Goal: Communication & Community: Answer question/provide support

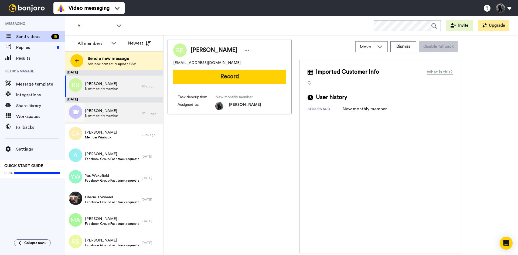
click at [103, 112] on span "[PERSON_NAME]" at bounding box center [101, 110] width 33 height 5
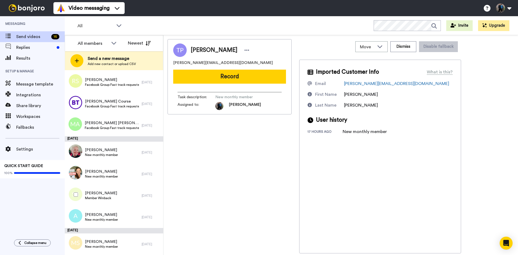
scroll to position [134, 0]
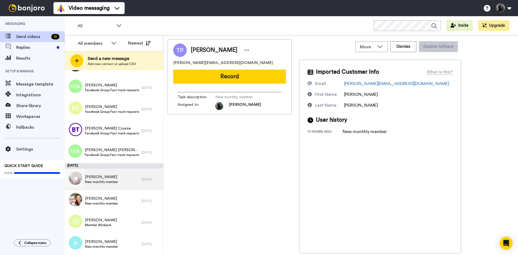
click at [100, 179] on span "Ann Richards" at bounding box center [101, 176] width 33 height 5
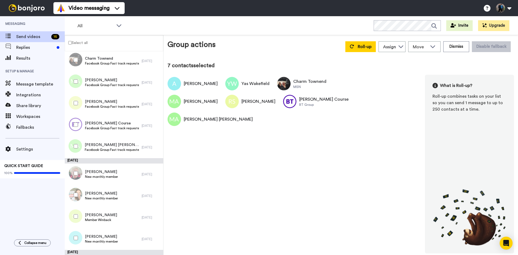
scroll to position [108, 0]
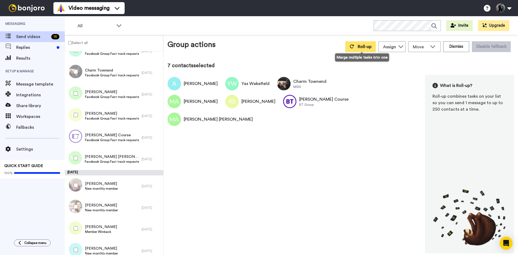
click at [368, 46] on span "Roll-up" at bounding box center [365, 47] width 14 height 4
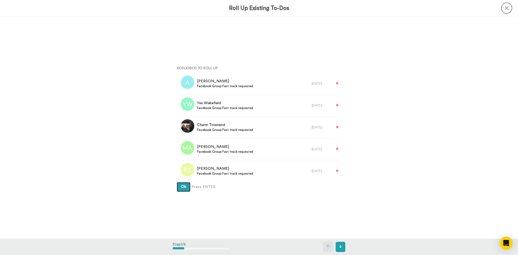
click at [182, 184] on button "Ok" at bounding box center [184, 187] width 14 height 10
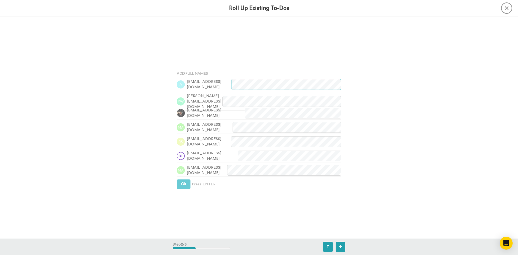
scroll to position [222, 0]
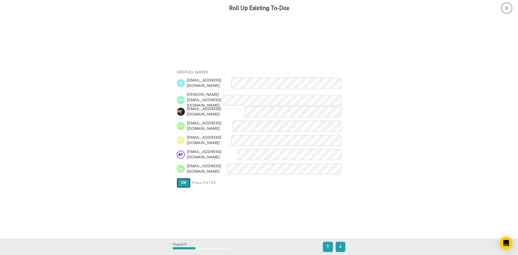
click at [186, 182] on button "Ok" at bounding box center [184, 183] width 14 height 10
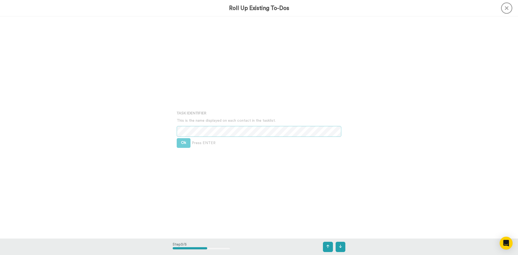
scroll to position [444, 0]
click at [181, 138] on button "Ok" at bounding box center [184, 143] width 14 height 10
click at [184, 137] on span "Ok" at bounding box center [183, 138] width 5 height 4
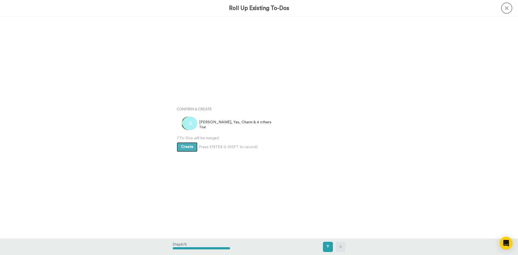
scroll to position [888, 0]
click at [185, 145] on span "Create" at bounding box center [187, 146] width 12 height 4
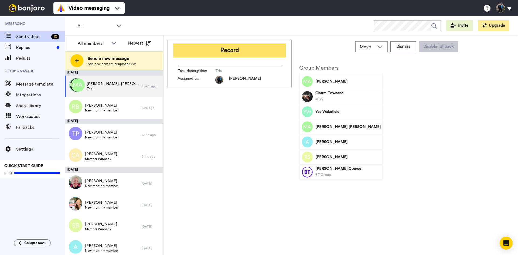
click at [228, 52] on button "Record" at bounding box center [229, 50] width 113 height 14
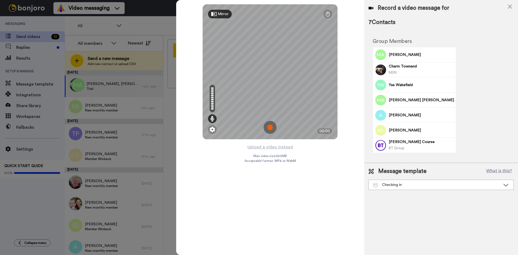
click at [269, 126] on img at bounding box center [270, 127] width 13 height 13
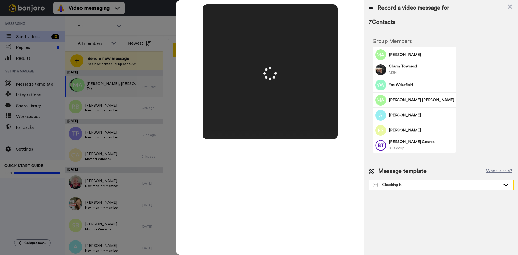
click at [506, 185] on icon at bounding box center [506, 184] width 6 height 5
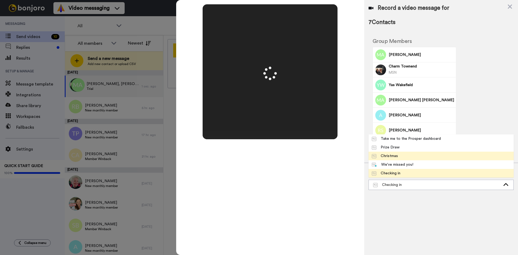
scroll to position [26, 0]
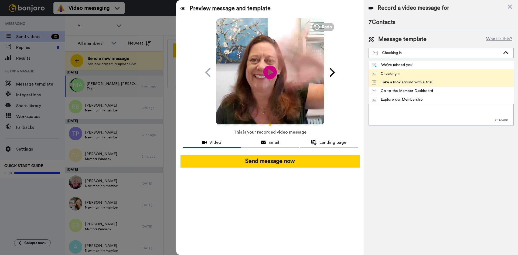
click at [423, 81] on div "Take a look around with a trial" at bounding box center [402, 82] width 60 height 5
type textarea "Hi {first_name|there}, we recorded a message for you, check it out! Ingrid and …"
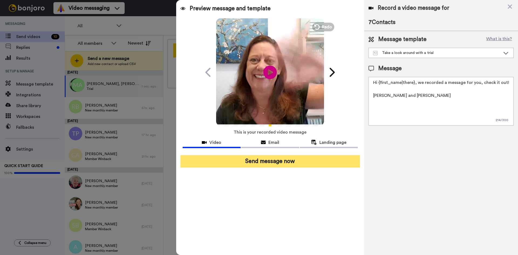
click at [270, 158] on button "Send message now" at bounding box center [270, 161] width 179 height 12
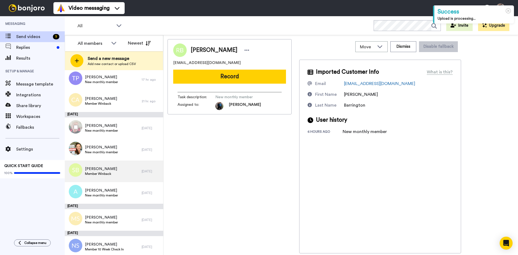
scroll to position [36, 0]
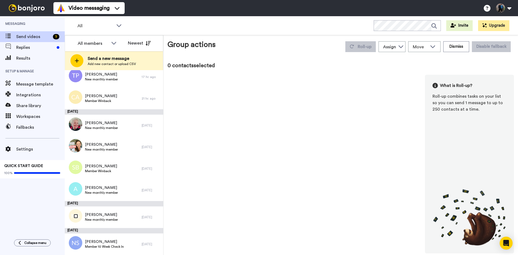
scroll to position [18, 0]
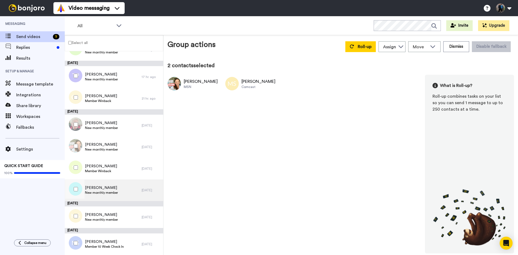
click at [102, 188] on span "[PERSON_NAME]" at bounding box center [101, 187] width 33 height 5
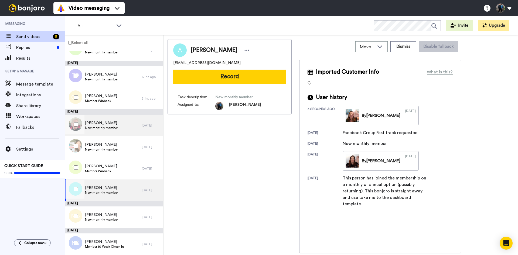
click at [104, 122] on span "[PERSON_NAME]" at bounding box center [101, 122] width 33 height 5
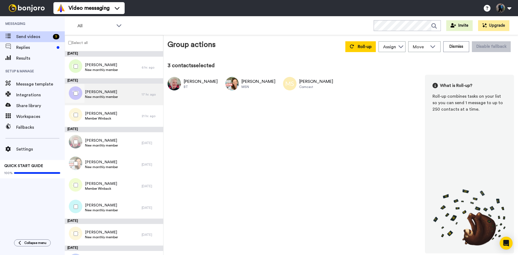
click at [116, 92] on span "[PERSON_NAME]" at bounding box center [101, 91] width 33 height 5
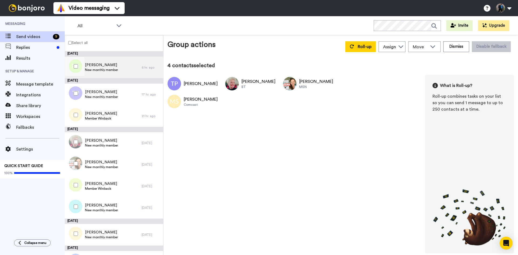
click at [123, 69] on div "Rachel Barrington New monthly member" at bounding box center [103, 68] width 77 height 22
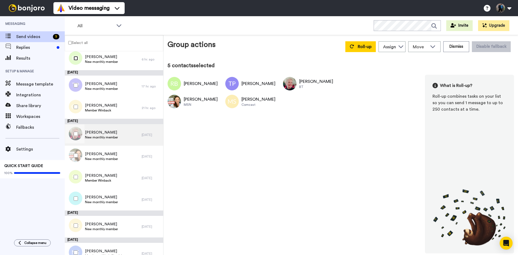
scroll to position [18, 0]
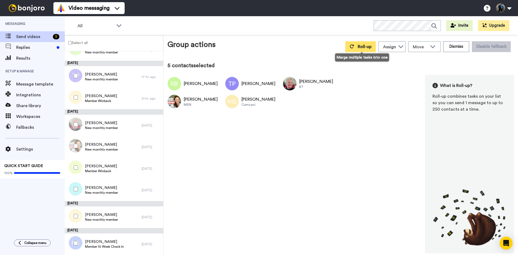
click at [360, 46] on span "Roll-up" at bounding box center [365, 47] width 14 height 4
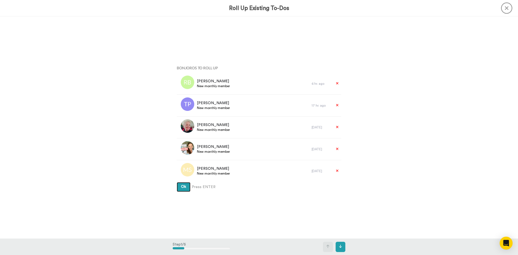
click at [182, 187] on span "Ok" at bounding box center [183, 187] width 5 height 4
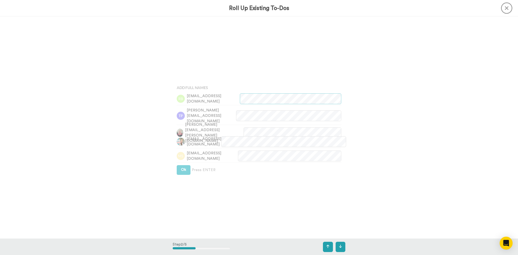
scroll to position [222, 0]
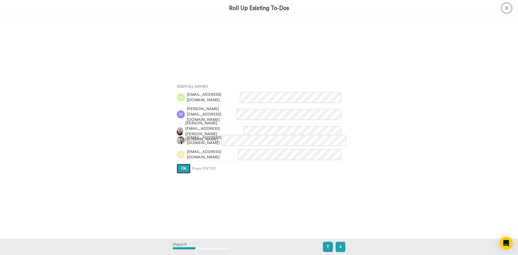
click at [182, 166] on button "Ok" at bounding box center [184, 169] width 14 height 10
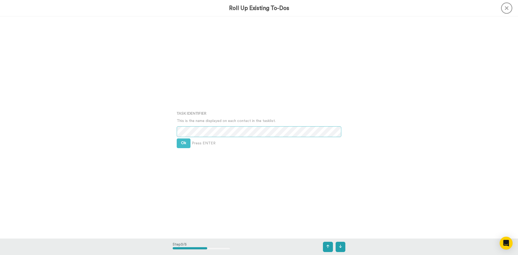
scroll to position [444, 0]
click at [183, 138] on button "Ok" at bounding box center [184, 143] width 14 height 10
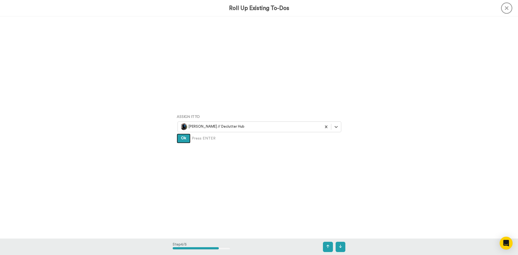
click at [183, 137] on span "Ok" at bounding box center [183, 138] width 5 height 4
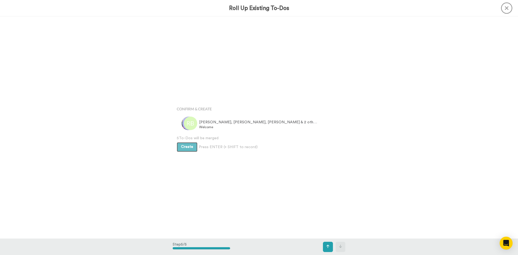
scroll to position [888, 0]
click at [182, 146] on span "Create" at bounding box center [187, 146] width 12 height 4
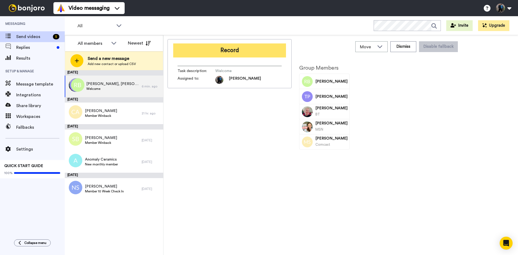
click at [233, 49] on button "Record" at bounding box center [229, 50] width 113 height 14
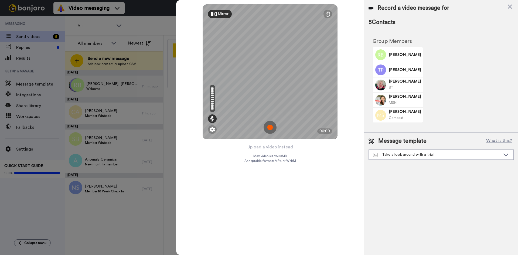
click at [271, 125] on img at bounding box center [270, 127] width 13 height 13
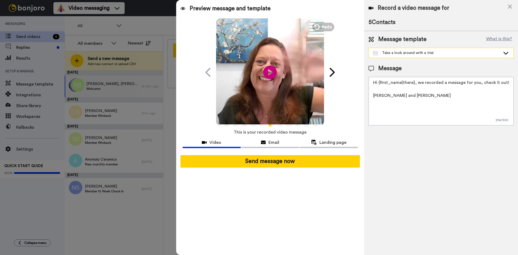
click at [506, 50] on icon at bounding box center [506, 52] width 6 height 5
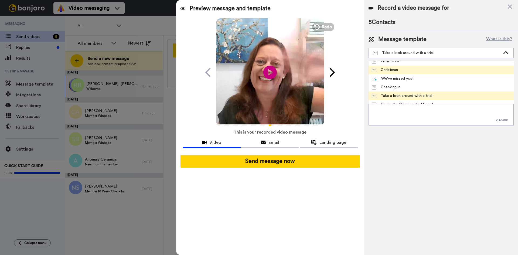
scroll to position [26, 0]
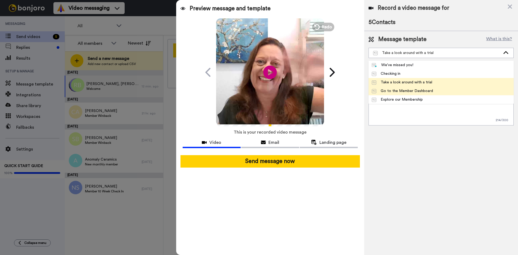
click at [415, 91] on div "Go to the Member Dashboard" at bounding box center [402, 90] width 61 height 5
type textarea "Hi {first_name|there}, Lesley and I are so happy you recently joined us and wan…"
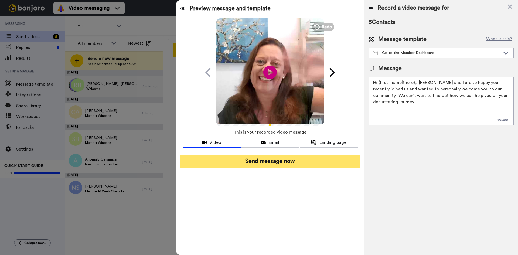
click at [268, 162] on button "Send message now" at bounding box center [270, 161] width 179 height 12
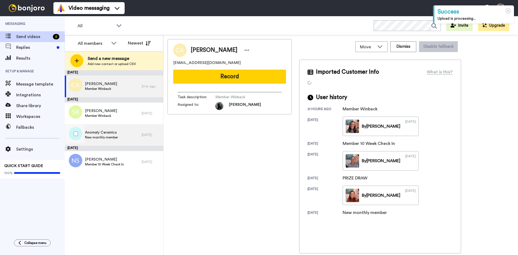
click at [97, 134] on span "Anomaly Ceramics" at bounding box center [101, 132] width 33 height 5
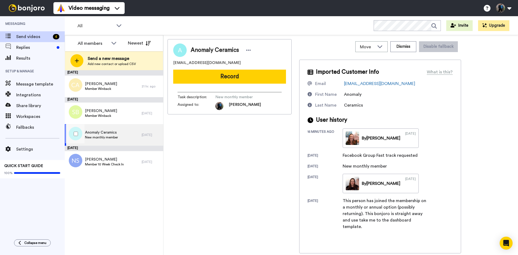
click at [109, 135] on span "New monthly member" at bounding box center [101, 137] width 33 height 4
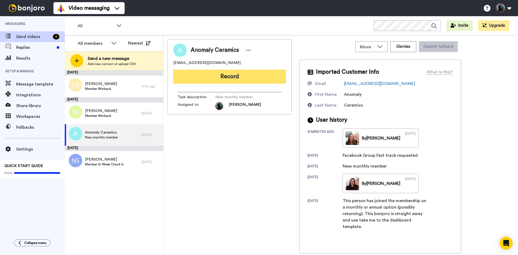
click at [233, 76] on button "Record" at bounding box center [229, 77] width 113 height 14
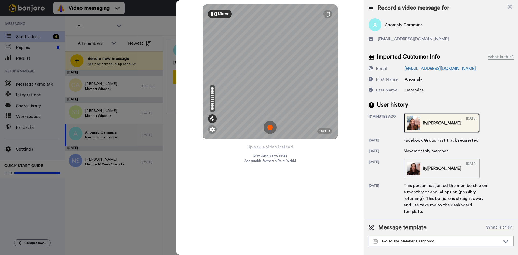
click at [466, 126] on div "09/19/2025" at bounding box center [471, 122] width 11 height 13
click at [270, 125] on img at bounding box center [270, 127] width 13 height 13
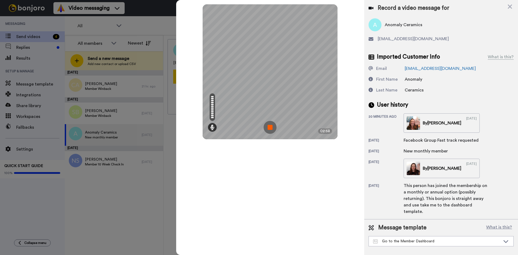
click at [270, 125] on img at bounding box center [270, 127] width 13 height 13
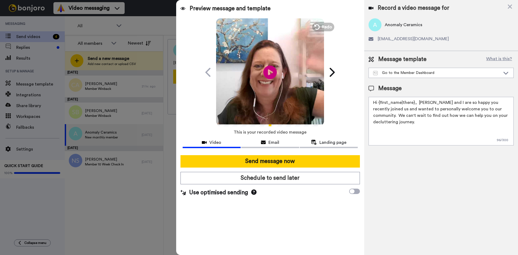
drag, startPoint x: 273, startPoint y: 161, endPoint x: 482, endPoint y: 67, distance: 228.9
click at [480, 69] on div "Preview message and template Play/Pause This is a personal video for you record…" at bounding box center [347, 127] width 342 height 255
click at [504, 73] on icon at bounding box center [506, 72] width 6 height 5
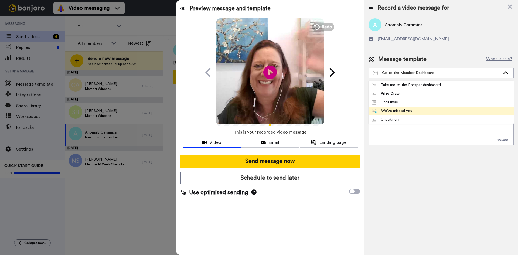
click at [420, 107] on li "We've missed you!" at bounding box center [441, 111] width 145 height 9
type textarea "Hi {first_name|there}, I recorded a message for you, check it out!"
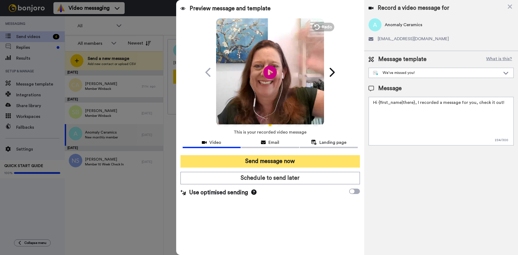
click at [270, 162] on button "Send message now" at bounding box center [270, 161] width 179 height 12
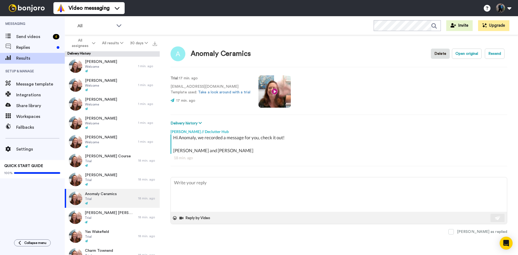
click at [272, 90] on video at bounding box center [275, 91] width 32 height 32
click at [275, 89] on video at bounding box center [275, 91] width 32 height 32
click at [273, 89] on video at bounding box center [275, 91] width 32 height 32
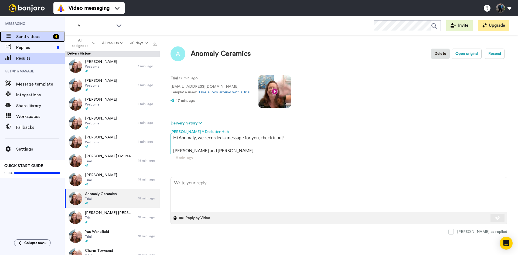
click at [30, 39] on span "Send videos" at bounding box center [33, 36] width 35 height 6
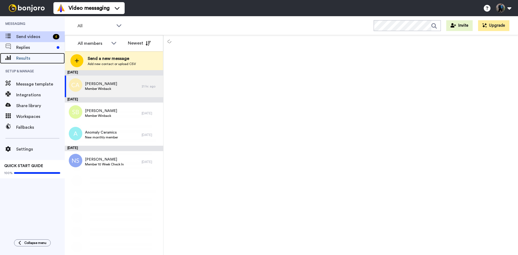
click at [40, 59] on span "Results" at bounding box center [40, 58] width 49 height 6
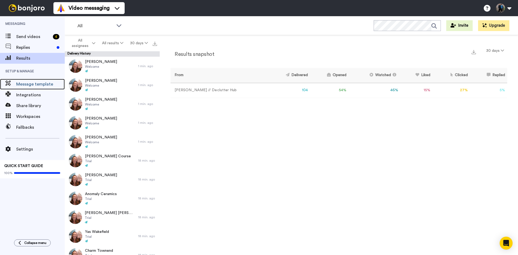
click at [34, 82] on span "Message template" at bounding box center [40, 84] width 49 height 6
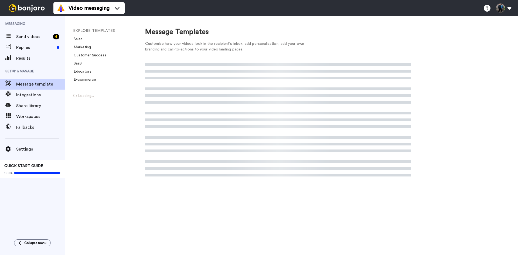
click at [32, 55] on span "Results" at bounding box center [40, 58] width 49 height 6
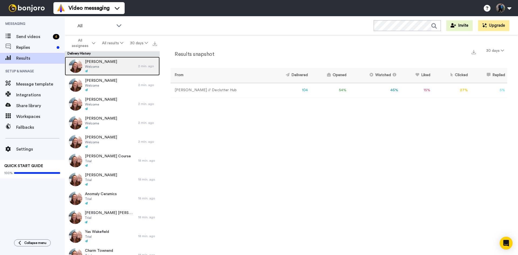
click at [114, 61] on div "Kathleen Flarry Welcome" at bounding box center [101, 66] width 73 height 19
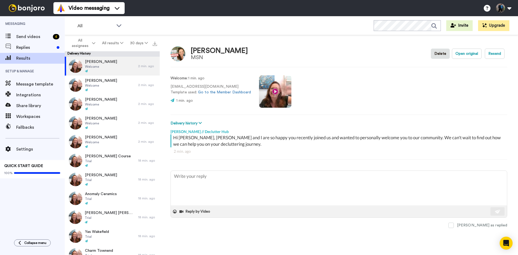
click at [271, 89] on video at bounding box center [275, 91] width 32 height 32
drag, startPoint x: 272, startPoint y: 95, endPoint x: 343, endPoint y: 91, distance: 71.1
click at [343, 91] on div "Welcome : 1 min. ago kflarry@msn.com Template used: Go to the Member Dashboard …" at bounding box center [339, 91] width 337 height 37
click at [334, 94] on div "Welcome : 1 min. ago kflarry@msn.com Template used: Go to the Member Dashboard …" at bounding box center [339, 91] width 337 height 37
type textarea "x"
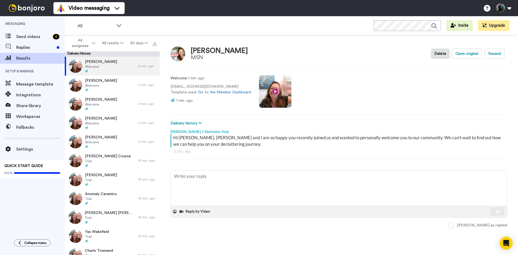
click at [271, 94] on video at bounding box center [275, 91] width 32 height 32
click at [30, 33] on div "Send videos 4" at bounding box center [32, 36] width 65 height 11
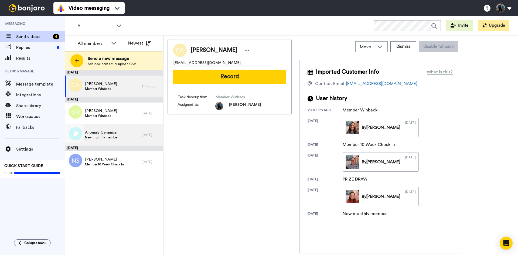
click at [109, 135] on span "New monthly member" at bounding box center [101, 137] width 33 height 4
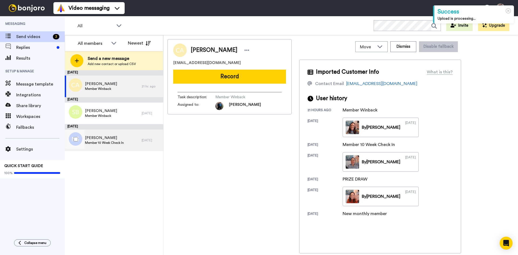
click at [107, 136] on span "[PERSON_NAME]" at bounding box center [104, 137] width 39 height 5
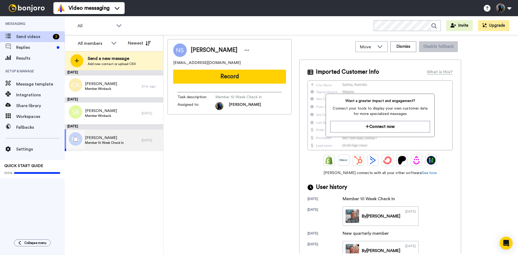
click at [104, 144] on span "Member 10 Week Check In" at bounding box center [104, 143] width 39 height 4
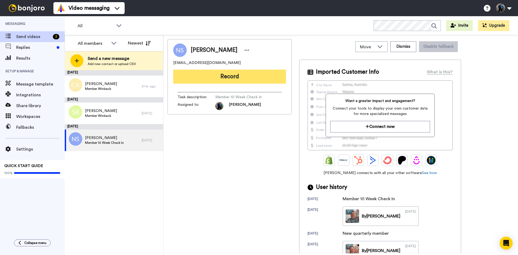
click at [234, 76] on button "Record" at bounding box center [229, 77] width 113 height 14
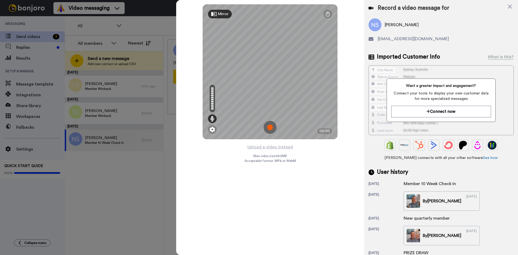
click at [269, 126] on img at bounding box center [270, 127] width 13 height 13
click at [272, 127] on img at bounding box center [270, 127] width 13 height 13
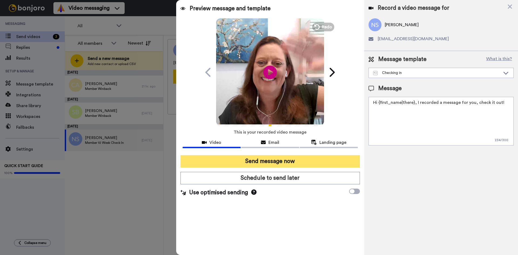
click at [269, 160] on button "Send message now" at bounding box center [270, 161] width 179 height 12
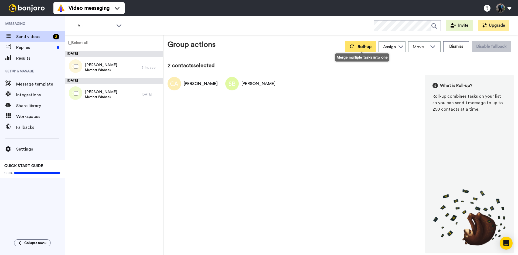
click at [361, 46] on span "Roll-up" at bounding box center [365, 47] width 14 height 4
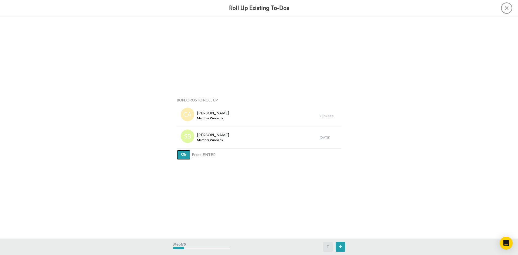
click at [184, 155] on span "Ok" at bounding box center [183, 155] width 5 height 4
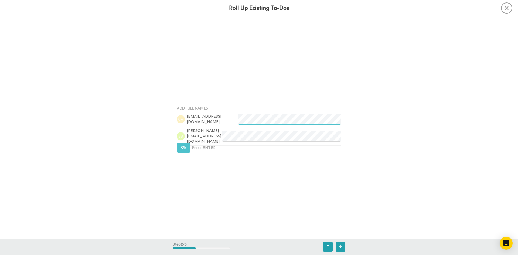
scroll to position [222, 0]
click at [185, 146] on button "Ok" at bounding box center [184, 148] width 14 height 10
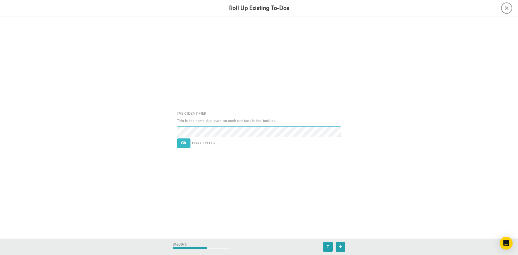
scroll to position [444, 0]
click at [177, 141] on button "Ok" at bounding box center [184, 143] width 14 height 10
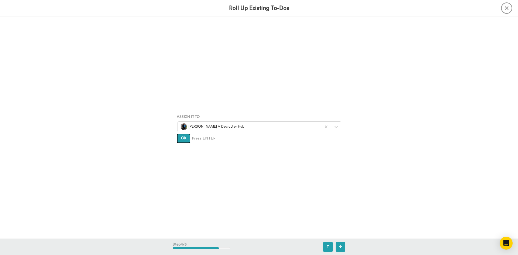
click at [179, 140] on button "Ok" at bounding box center [184, 139] width 14 height 10
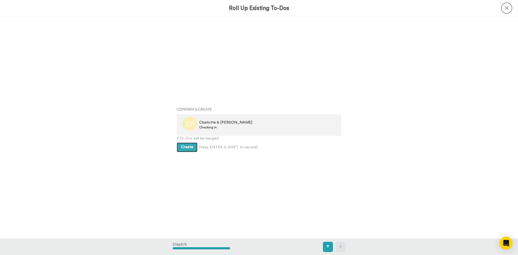
scroll to position [888, 0]
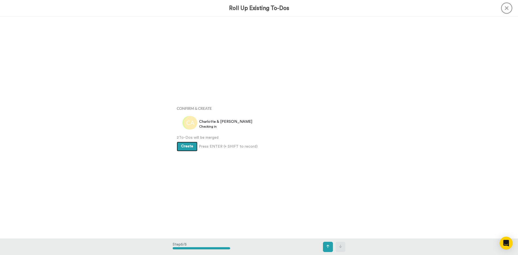
click at [184, 150] on button "Create" at bounding box center [187, 147] width 21 height 10
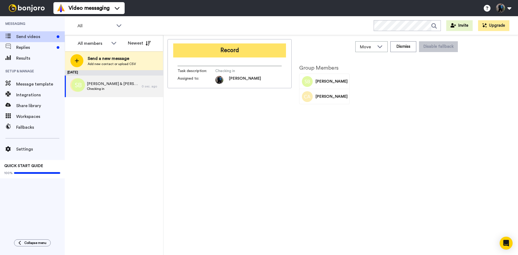
click at [228, 47] on button "Record" at bounding box center [229, 50] width 113 height 14
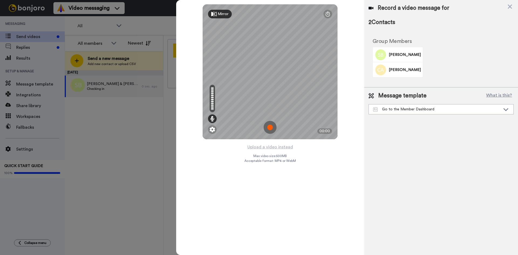
click at [272, 125] on img at bounding box center [270, 127] width 13 height 13
click at [269, 126] on img at bounding box center [270, 127] width 13 height 13
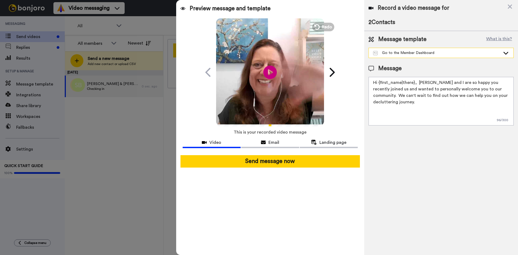
click at [503, 53] on icon at bounding box center [506, 52] width 6 height 5
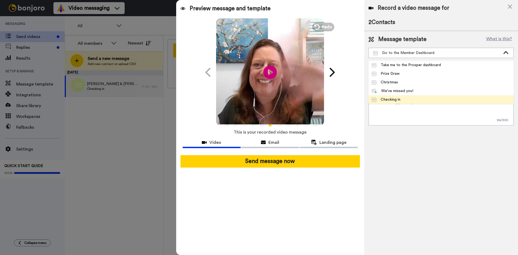
click at [403, 99] on span "Checking in" at bounding box center [386, 99] width 35 height 5
type textarea "Hi {first_name|there}, I recorded a message for you, check it out!"
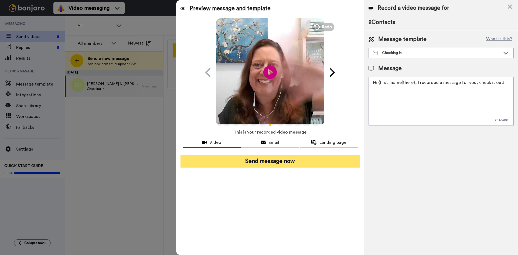
click at [252, 161] on button "Send message now" at bounding box center [270, 161] width 179 height 12
